Goal: Information Seeking & Learning: Check status

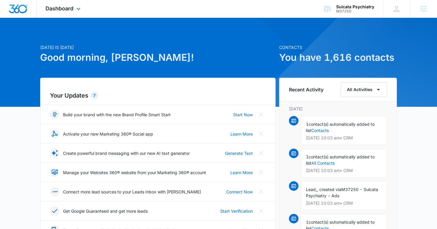
click at [62, 14] on div "Dashboard Apps Reputation Websites Forms CRM Email Social Content Ads Intellige…" at bounding box center [64, 9] width 54 height 18
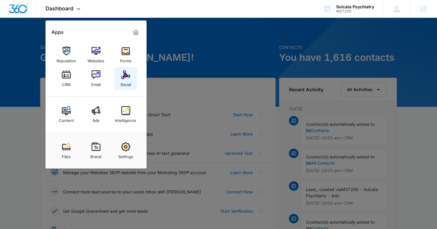
click at [129, 80] on div "Social" at bounding box center [125, 83] width 11 height 8
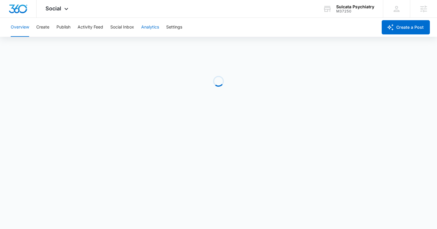
click at [144, 28] on button "Analytics" at bounding box center [150, 27] width 18 height 19
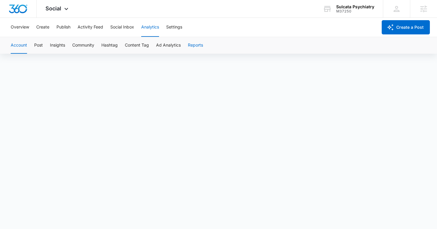
click at [198, 47] on button "Reports" at bounding box center [195, 45] width 15 height 17
click at [191, 44] on button "Reports" at bounding box center [195, 45] width 15 height 17
click at [57, 8] on span "Social" at bounding box center [53, 8] width 16 height 6
